Goal: Information Seeking & Learning: Check status

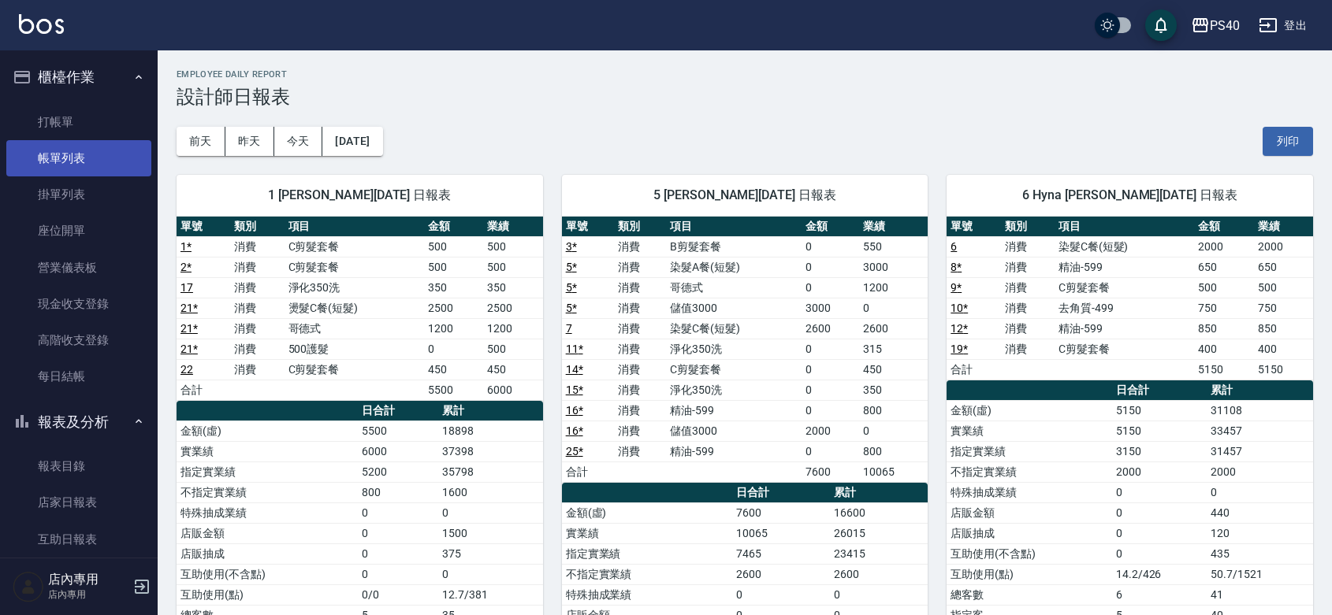
click at [76, 154] on link "帳單列表" at bounding box center [78, 158] width 145 height 36
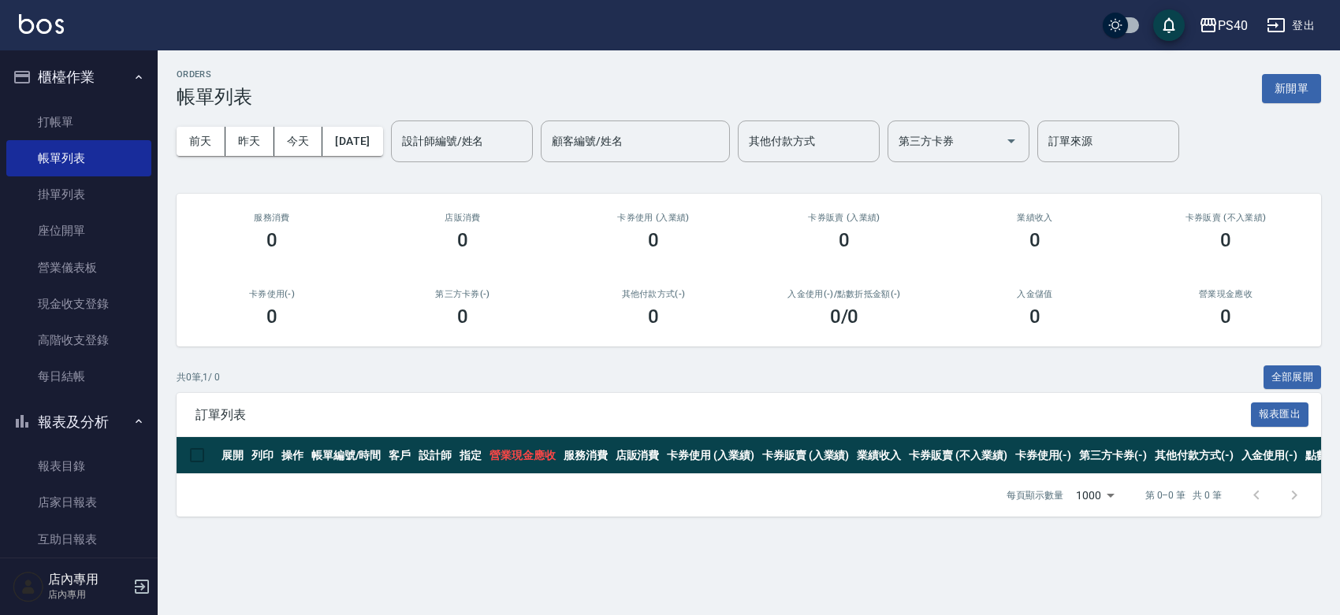
click at [246, 134] on button "昨天" at bounding box center [249, 141] width 49 height 29
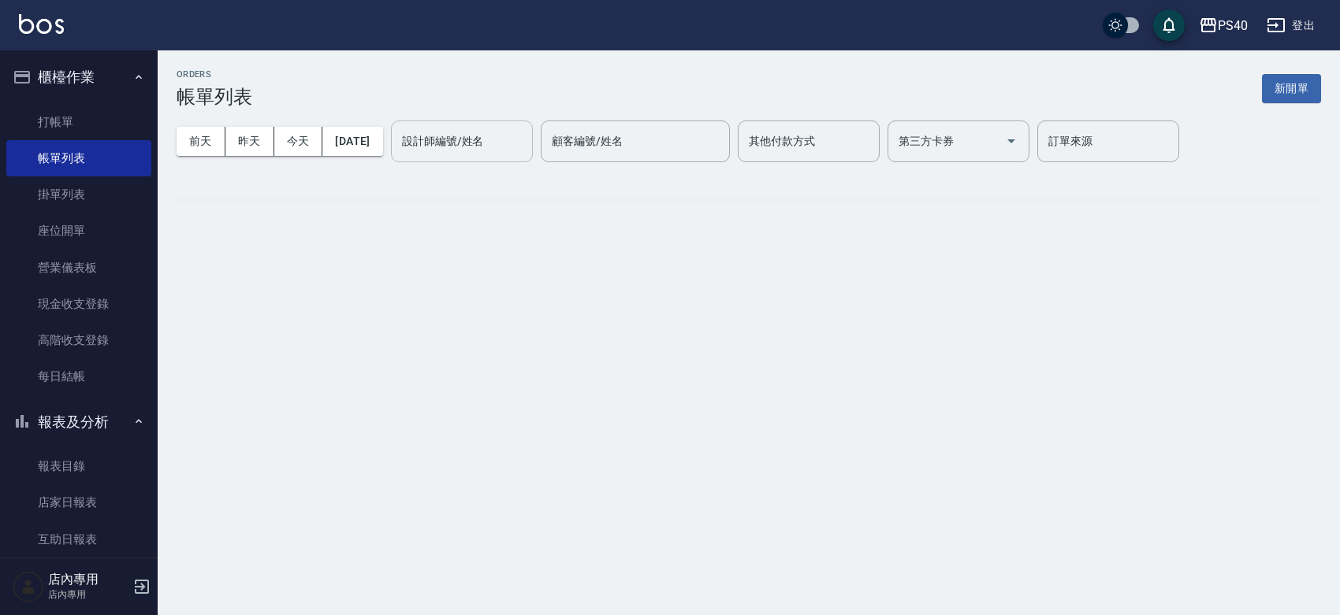
click at [458, 139] on div "設計師編號/姓名 設計師編號/姓名" at bounding box center [462, 142] width 142 height 42
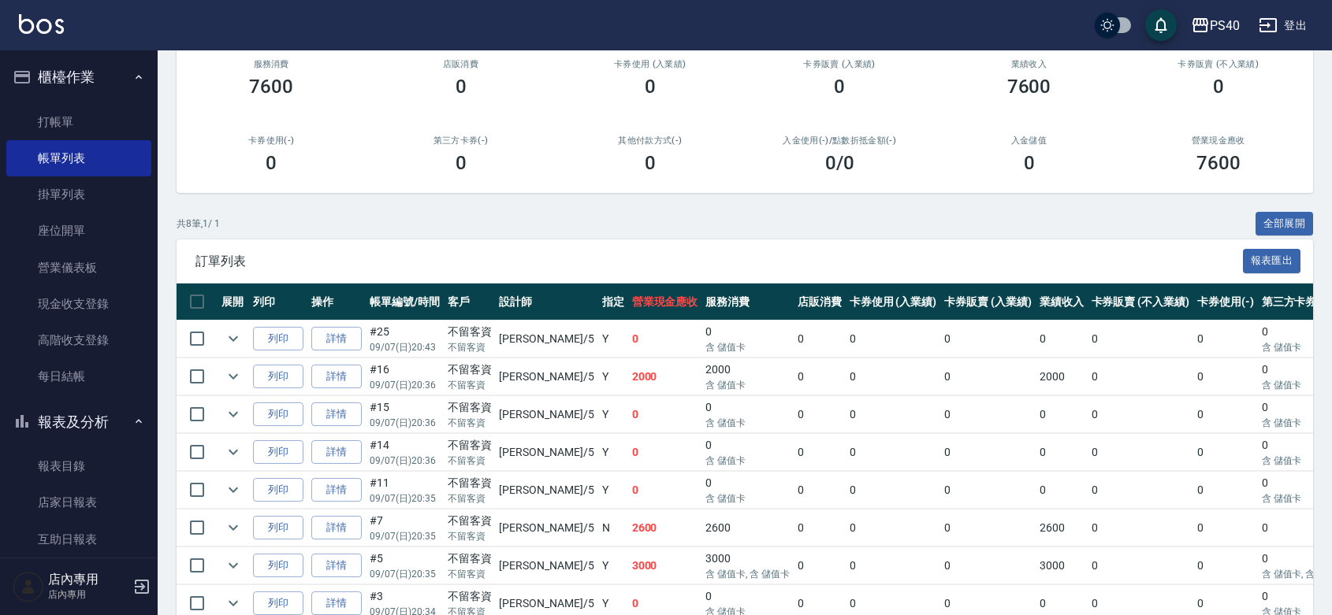
scroll to position [229, 0]
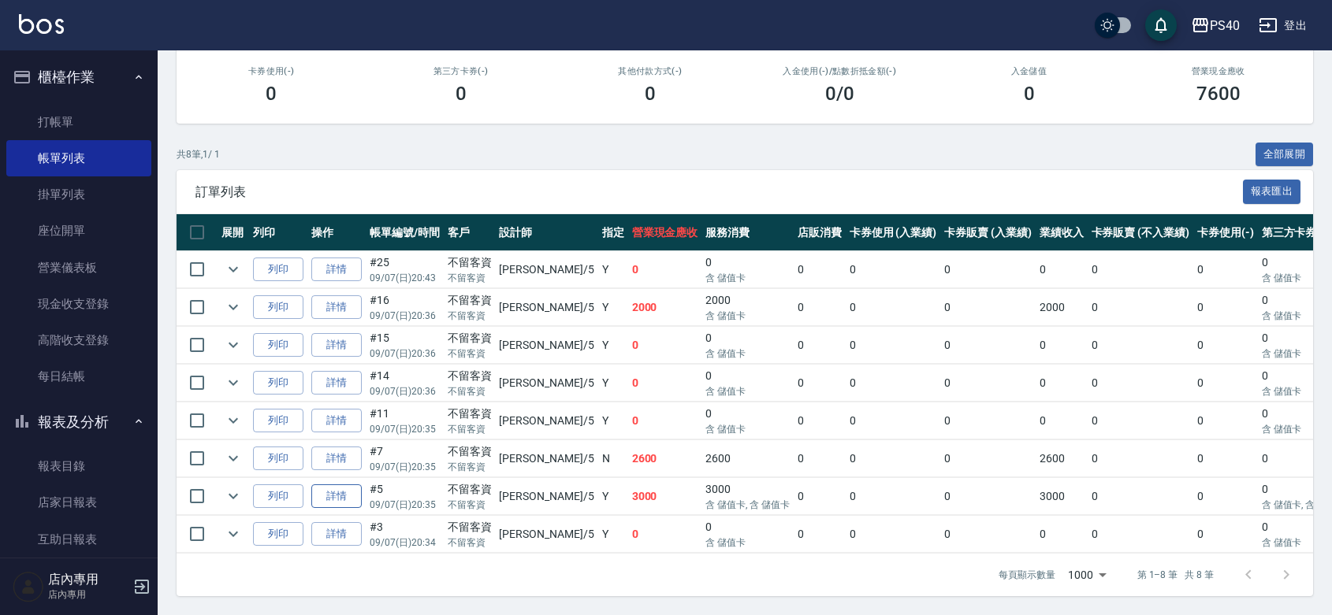
type input "[PERSON_NAME]-5"
click at [352, 509] on link "詳情" at bounding box center [336, 497] width 50 height 24
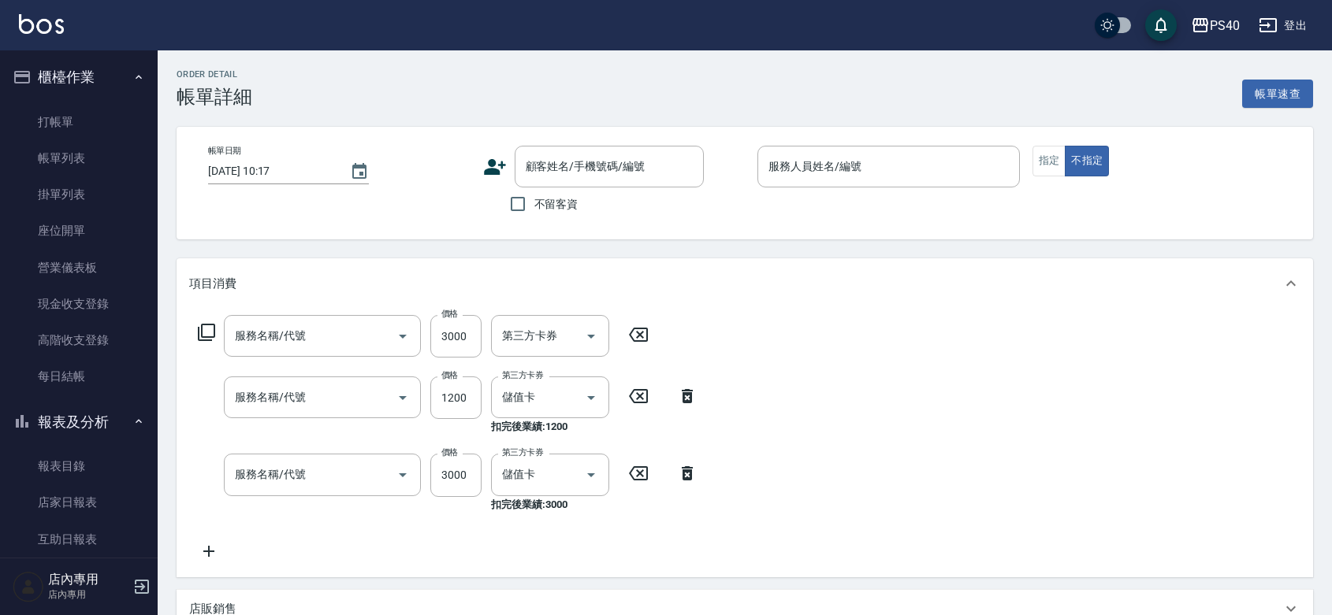
type input "[DATE] 20:35"
checkbox input "true"
type input "[PERSON_NAME]-5"
type input "儲值3000(83000)"
type input "哥德式(417)"
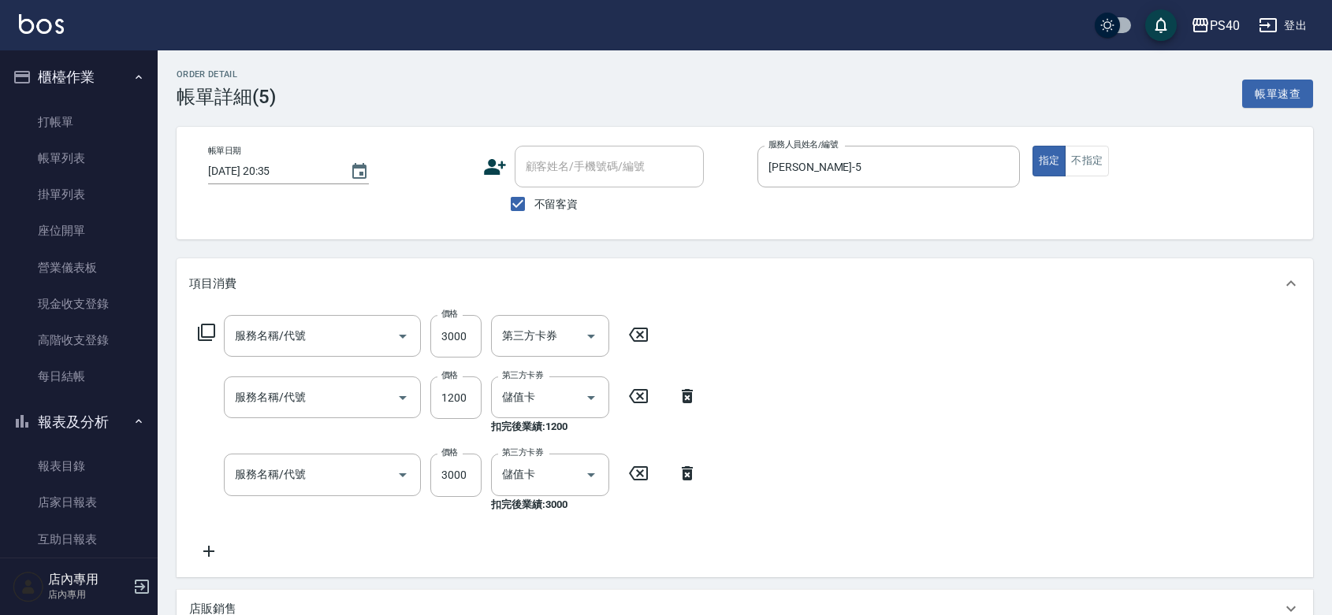
type input "染髮A餐(短髮)(5201)"
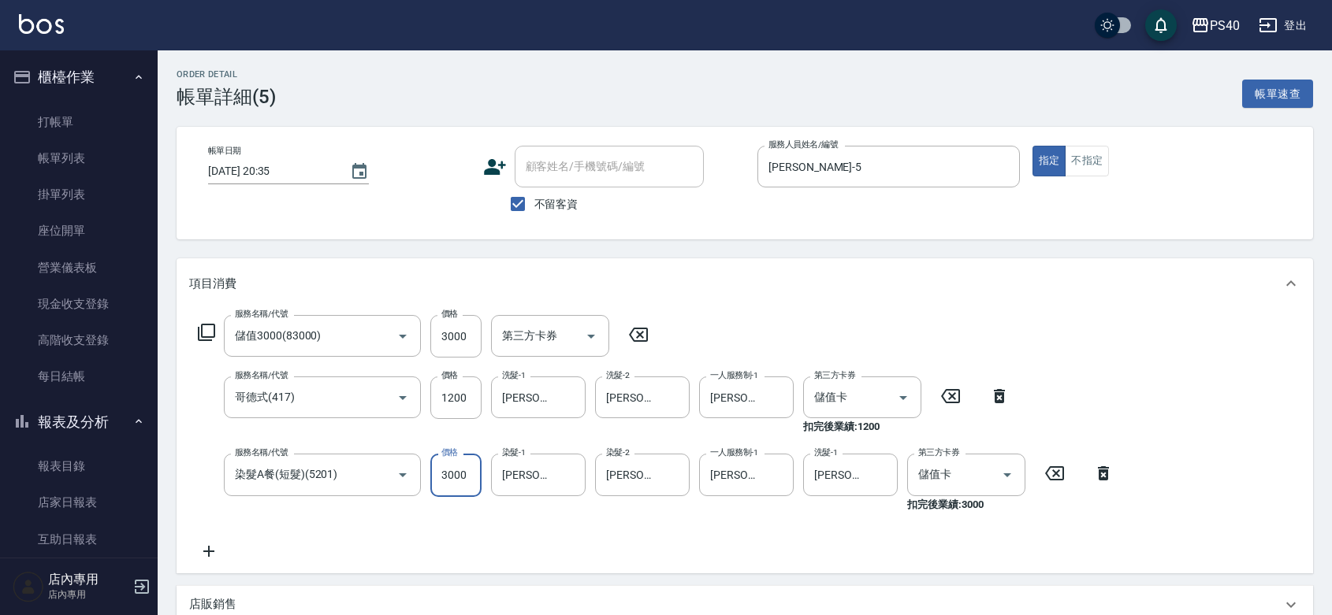
click at [449, 479] on input "3000" at bounding box center [455, 475] width 51 height 43
click at [481, 344] on input "3000" at bounding box center [455, 336] width 51 height 43
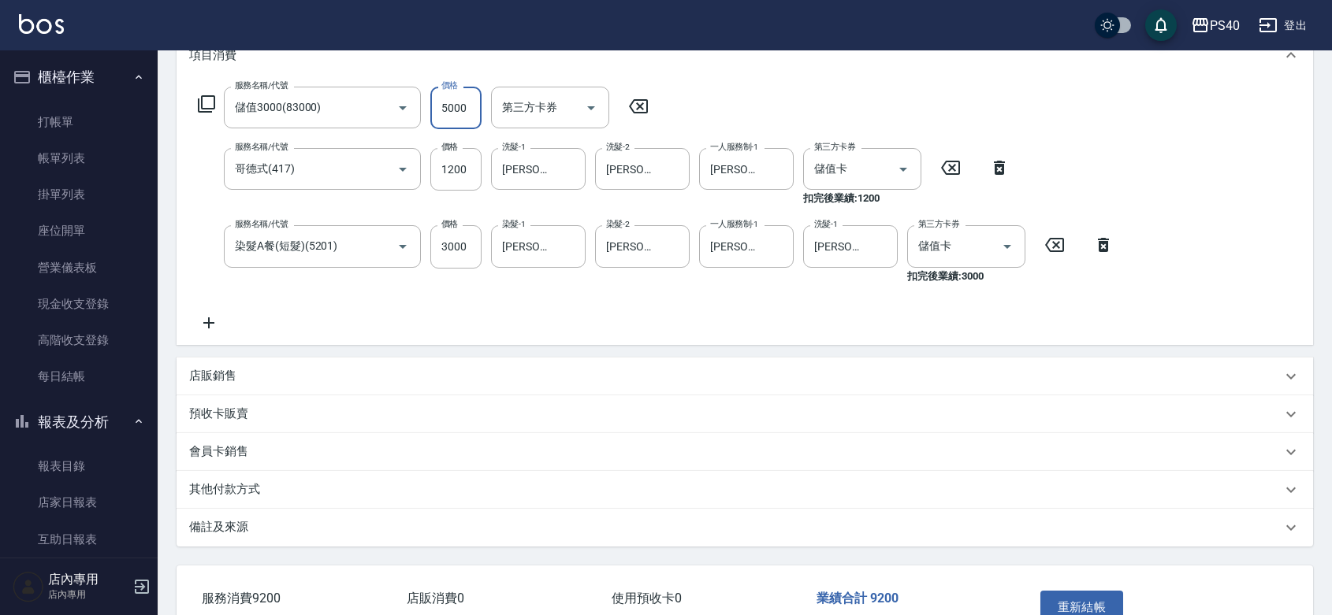
scroll to position [352, 0]
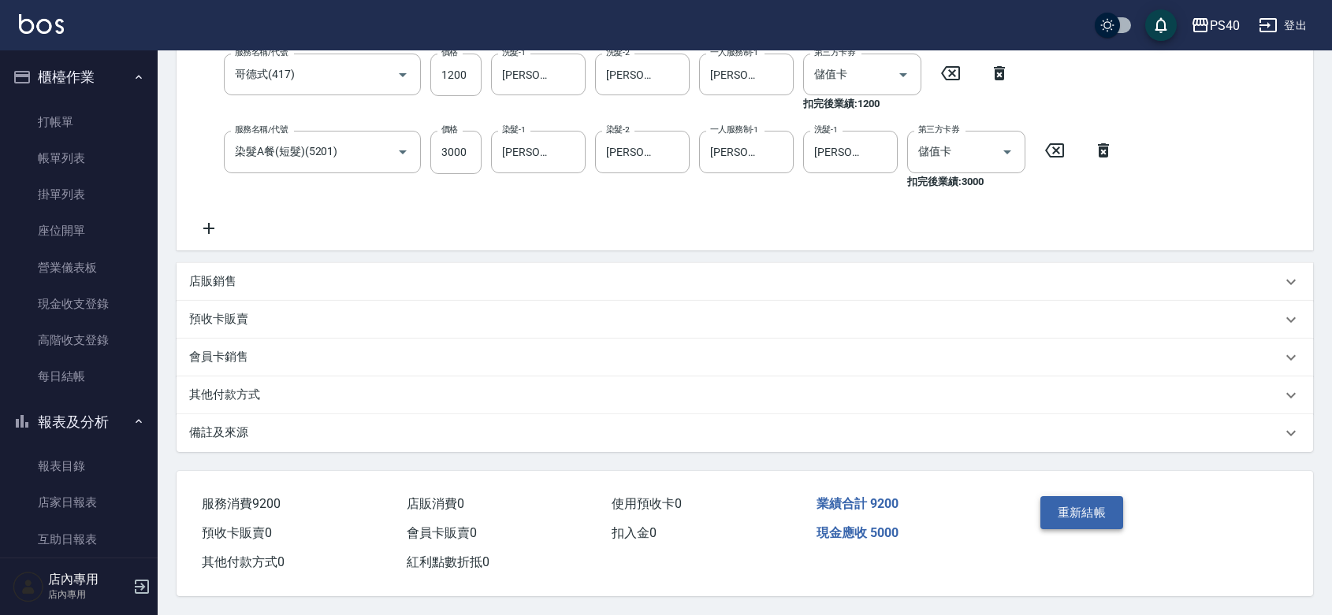
type input "5000"
click at [1102, 496] on button "重新結帳" at bounding box center [1082, 512] width 84 height 33
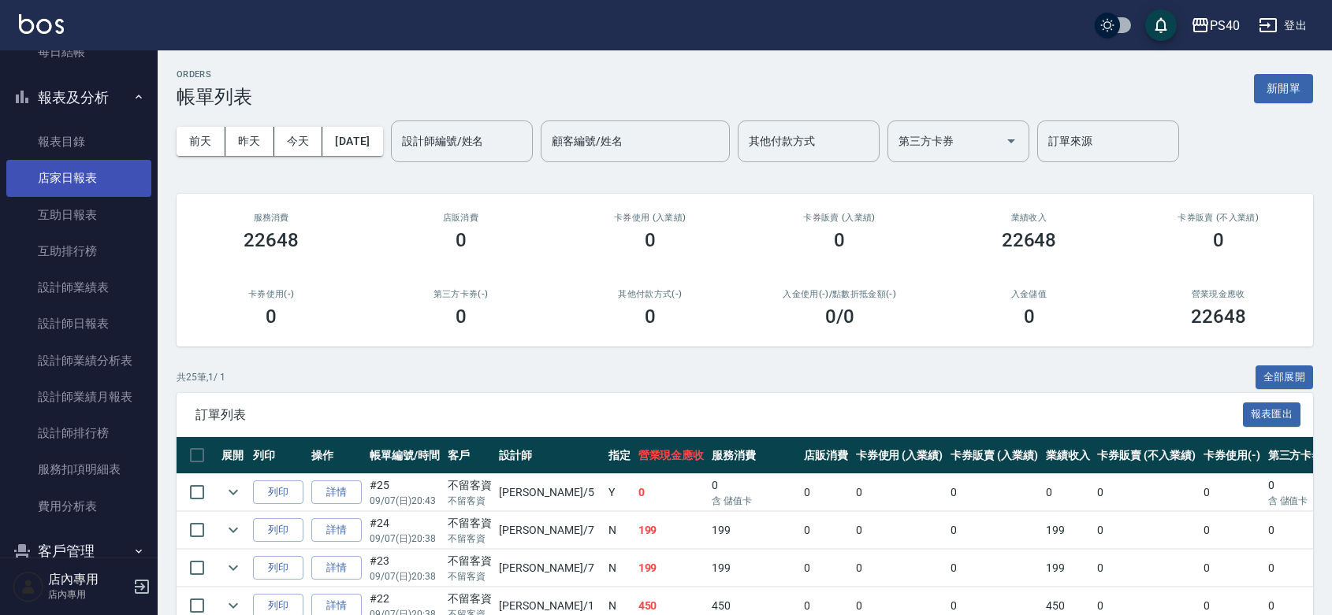
scroll to position [459, 0]
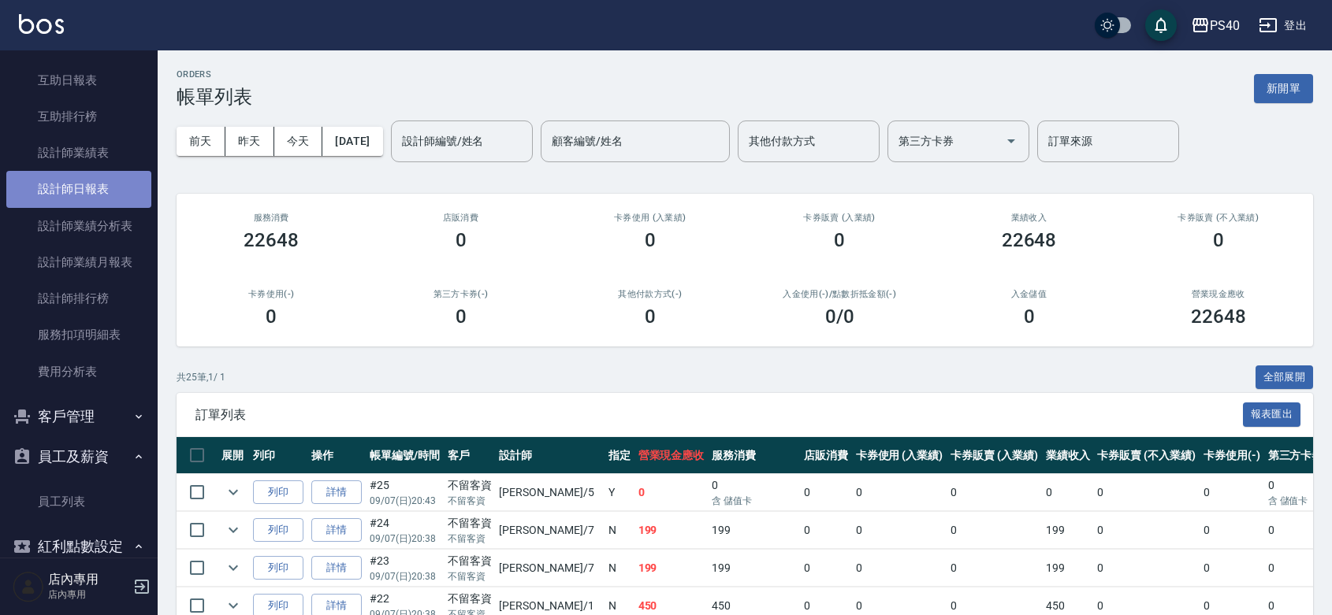
click at [92, 179] on link "設計師日報表" at bounding box center [78, 189] width 145 height 36
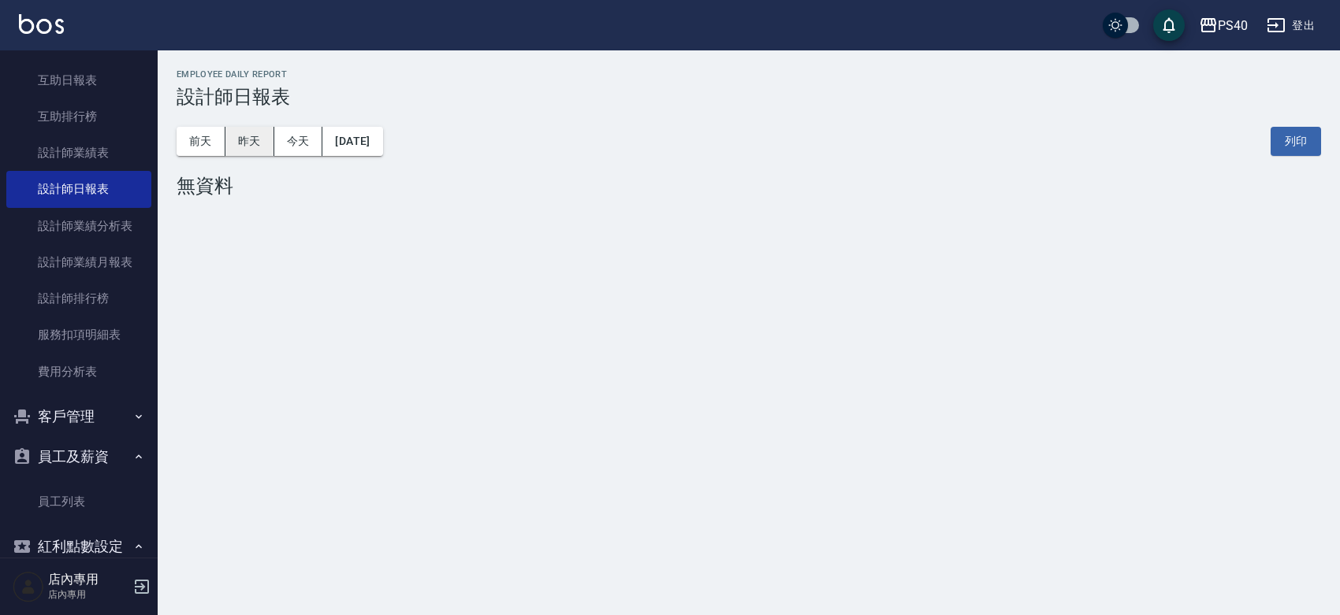
click at [242, 131] on button "昨天" at bounding box center [249, 141] width 49 height 29
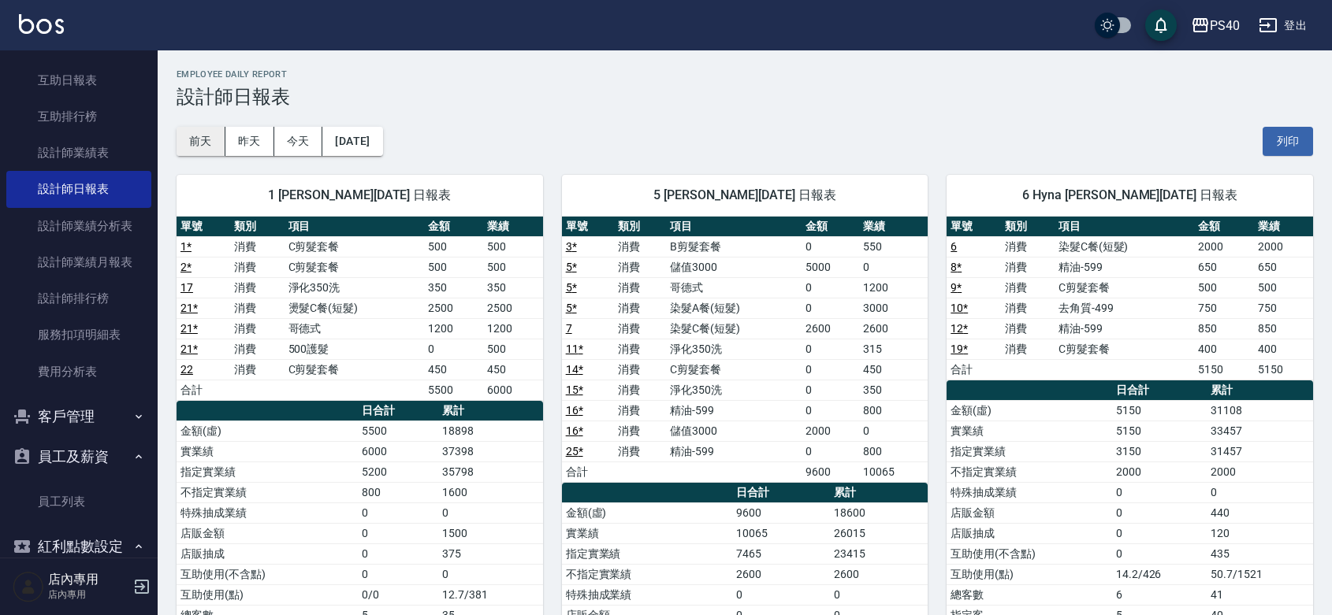
click at [205, 136] on button "前天" at bounding box center [201, 141] width 49 height 29
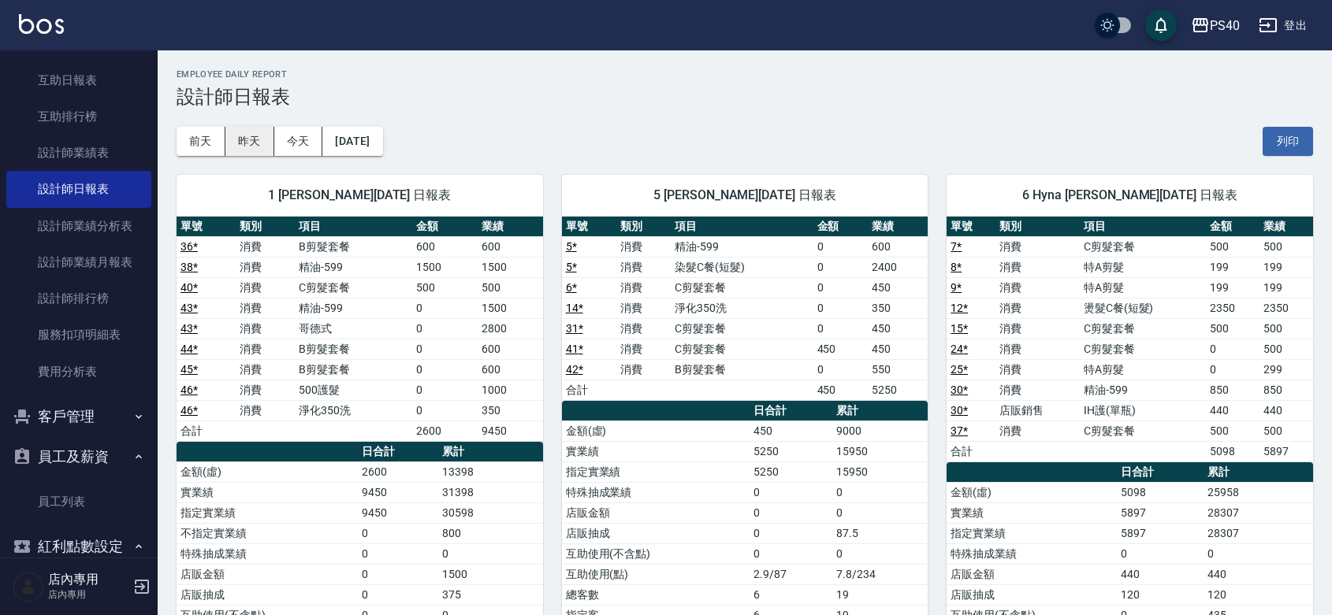
click at [236, 132] on button "昨天" at bounding box center [249, 141] width 49 height 29
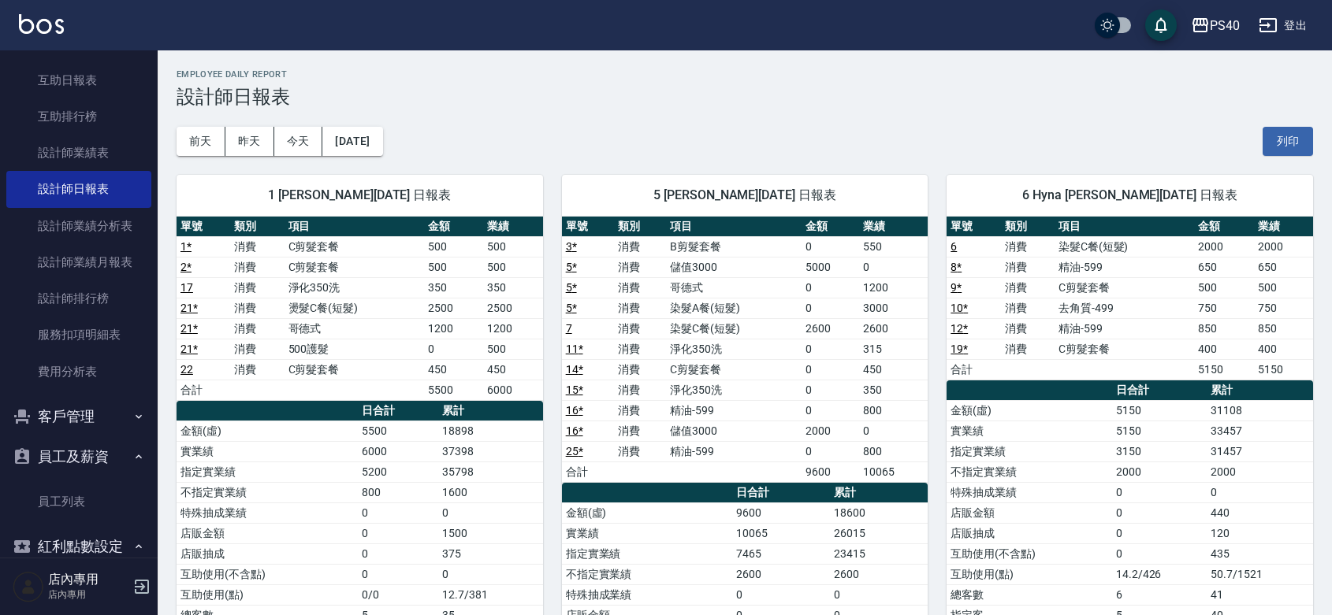
click at [556, 91] on h3 "設計師日報表" at bounding box center [745, 97] width 1136 height 22
click at [889, 331] on td "2600" at bounding box center [893, 328] width 69 height 20
click at [864, 317] on td "3000" at bounding box center [893, 308] width 69 height 20
click at [211, 139] on button "前天" at bounding box center [201, 141] width 49 height 29
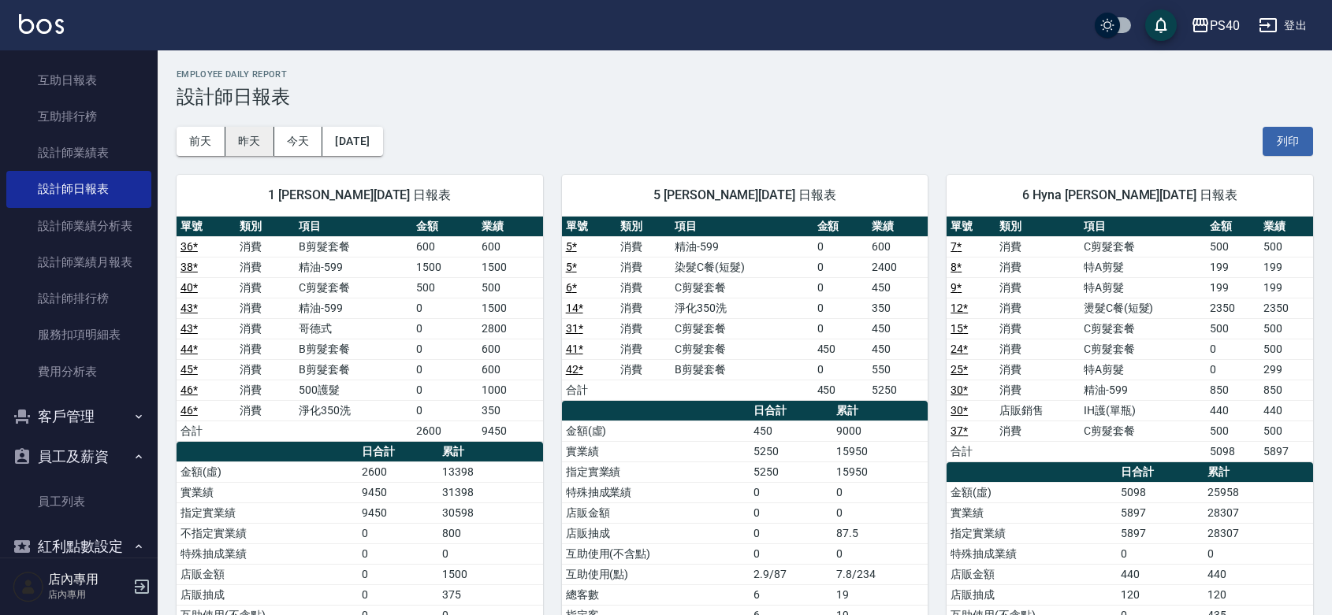
click at [240, 150] on button "昨天" at bounding box center [249, 141] width 49 height 29
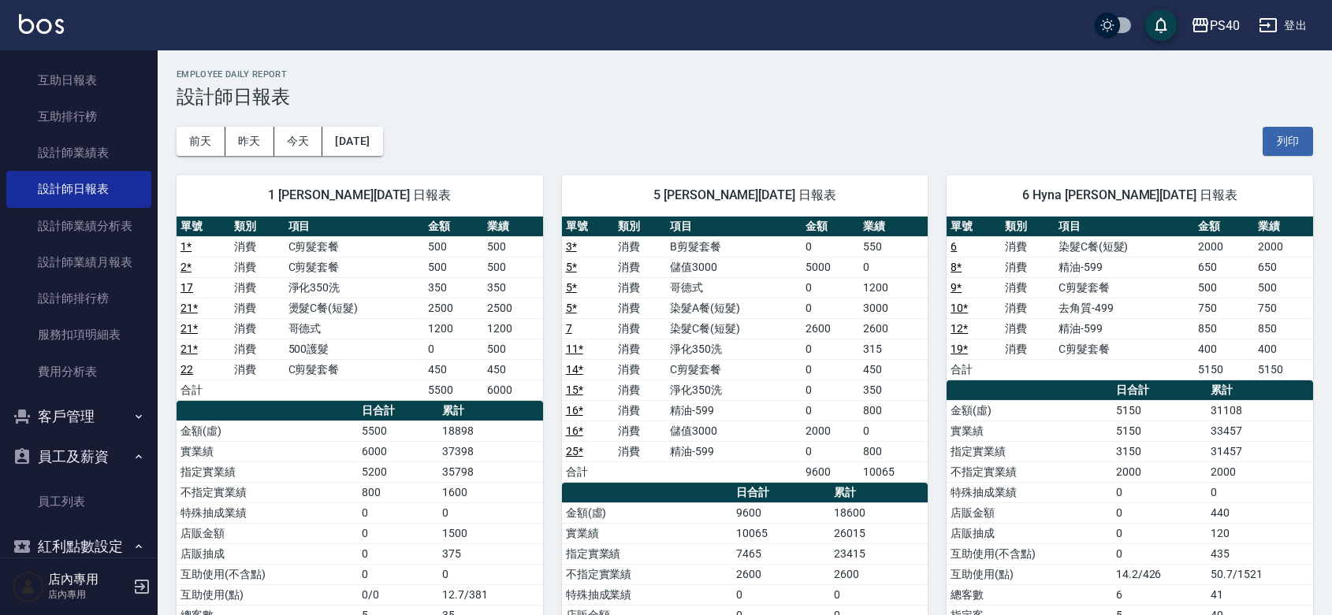
click at [800, 296] on td "哥德式" at bounding box center [734, 287] width 136 height 20
drag, startPoint x: 896, startPoint y: 288, endPoint x: 842, endPoint y: 273, distance: 56.4
click at [842, 273] on tbody "3 * 消費 B剪髮套餐 0 550 5 * 消費 儲值3000 5000 0 5 * 消費 哥德式 0 1200 5 * 消費 染髮A餐(短髮) 0 300…" at bounding box center [745, 359] width 366 height 246
drag, startPoint x: 893, startPoint y: 301, endPoint x: 801, endPoint y: 273, distance: 95.7
click at [801, 273] on tbody "3 * 消費 B剪髮套餐 0 550 5 * 消費 儲值3000 5000 0 5 * 消費 哥德式 0 1200 5 * 消費 染髮A餐(短髮) 0 300…" at bounding box center [745, 359] width 366 height 246
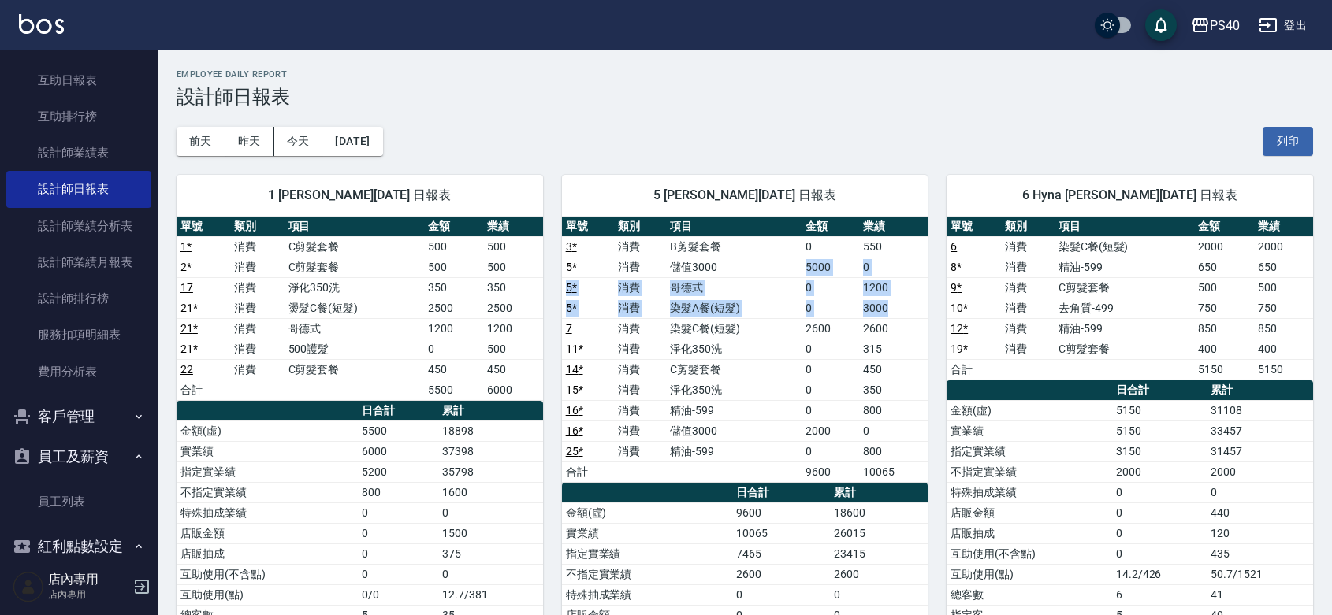
click at [801, 273] on td "儲值3000" at bounding box center [734, 267] width 136 height 20
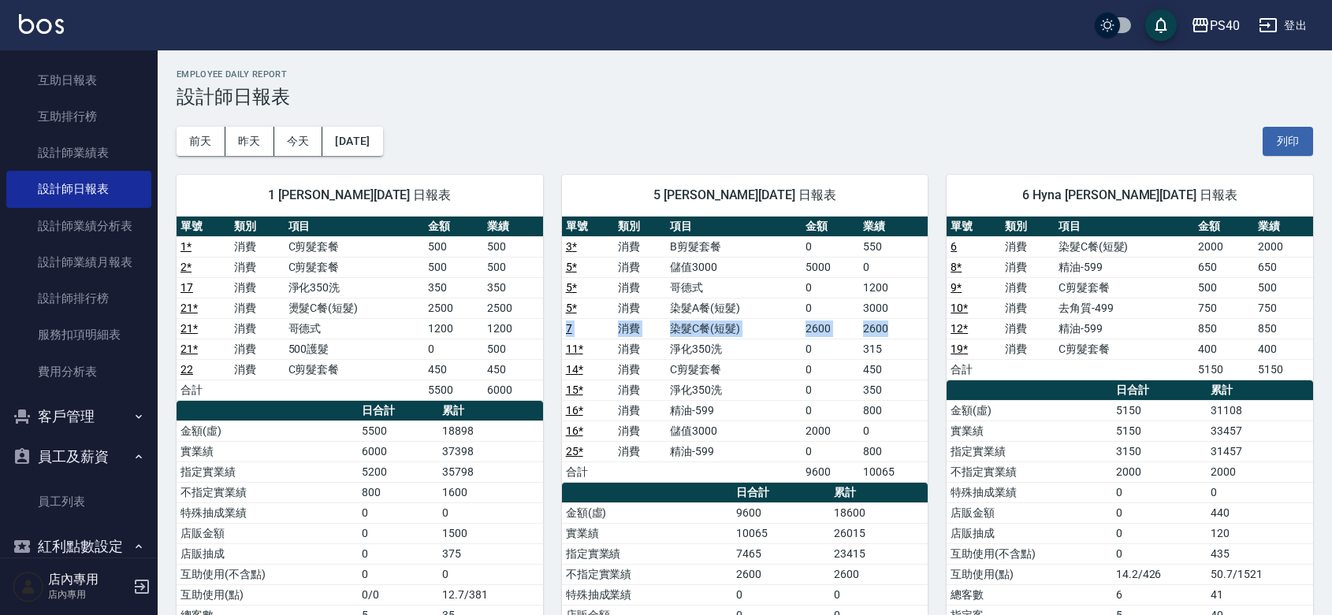
drag, startPoint x: 896, startPoint y: 325, endPoint x: 889, endPoint y: 303, distance: 23.2
click at [889, 303] on tbody "3 * 消費 B剪髮套餐 0 550 5 * 消費 儲值3000 5000 0 5 * 消費 哥德式 0 1200 5 * 消費 染髮A餐(短髮) 0 300…" at bounding box center [745, 359] width 366 height 246
click at [889, 303] on td "3000" at bounding box center [893, 308] width 69 height 20
click at [210, 142] on button "前天" at bounding box center [201, 141] width 49 height 29
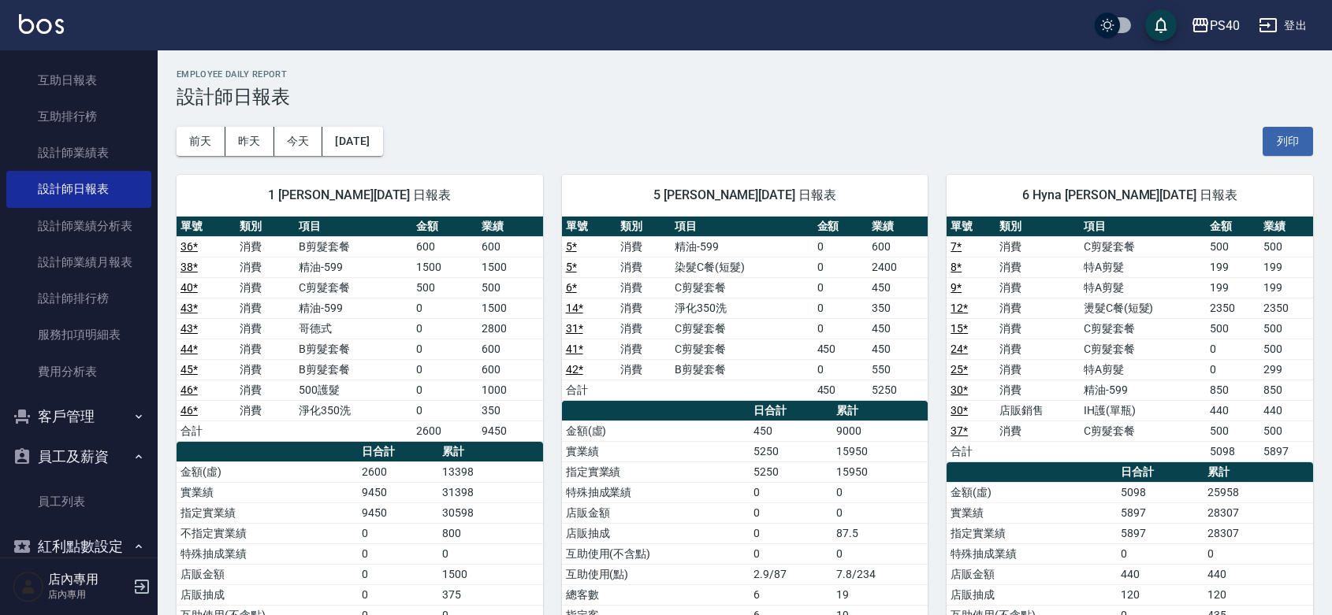
click at [516, 229] on th "業績" at bounding box center [510, 227] width 65 height 20
click at [211, 147] on button "前天" at bounding box center [201, 141] width 49 height 29
click at [261, 148] on button "昨天" at bounding box center [249, 141] width 49 height 29
